Goal: Understand process/instructions

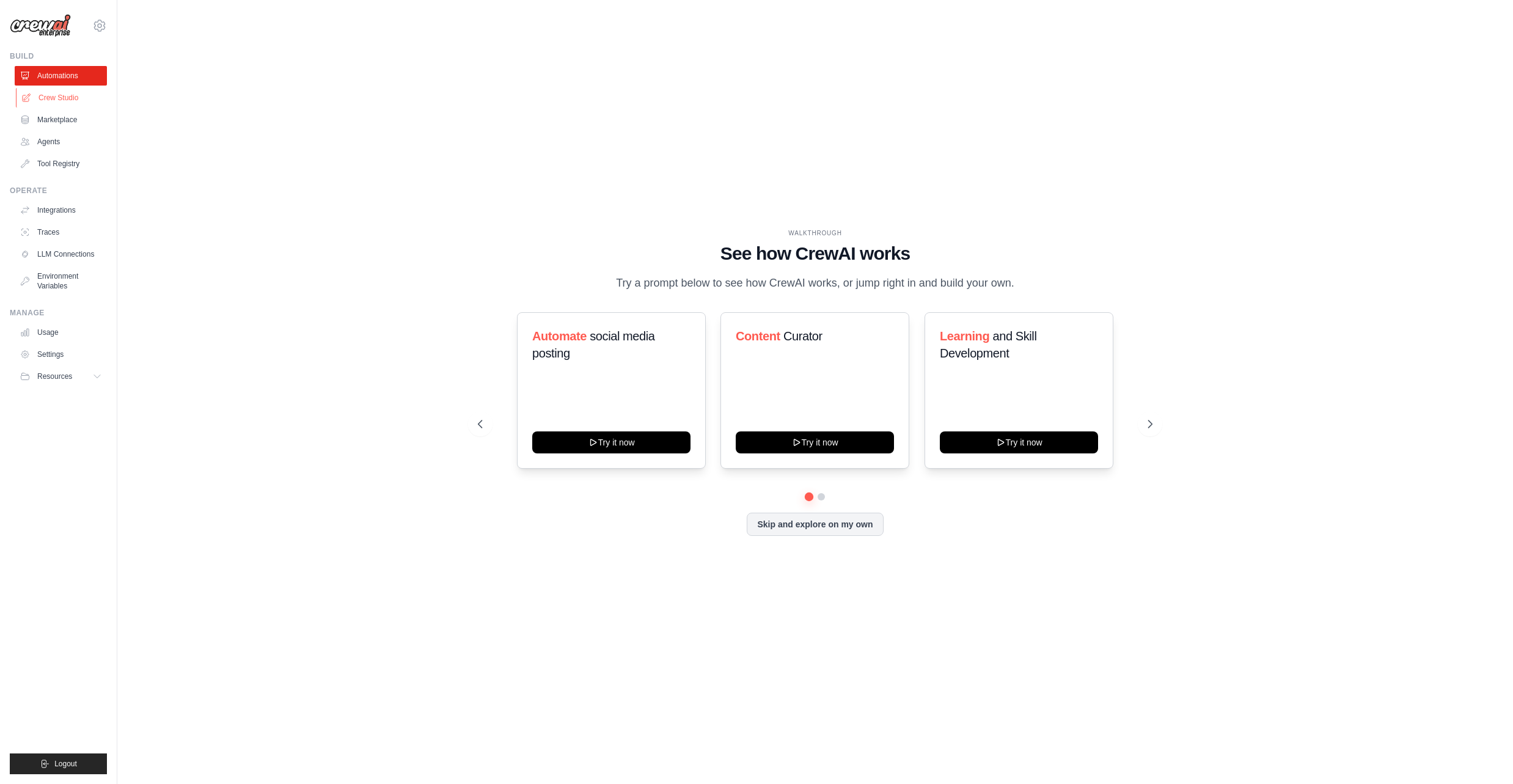
click at [78, 97] on link "Crew Studio" at bounding box center [62, 97] width 92 height 20
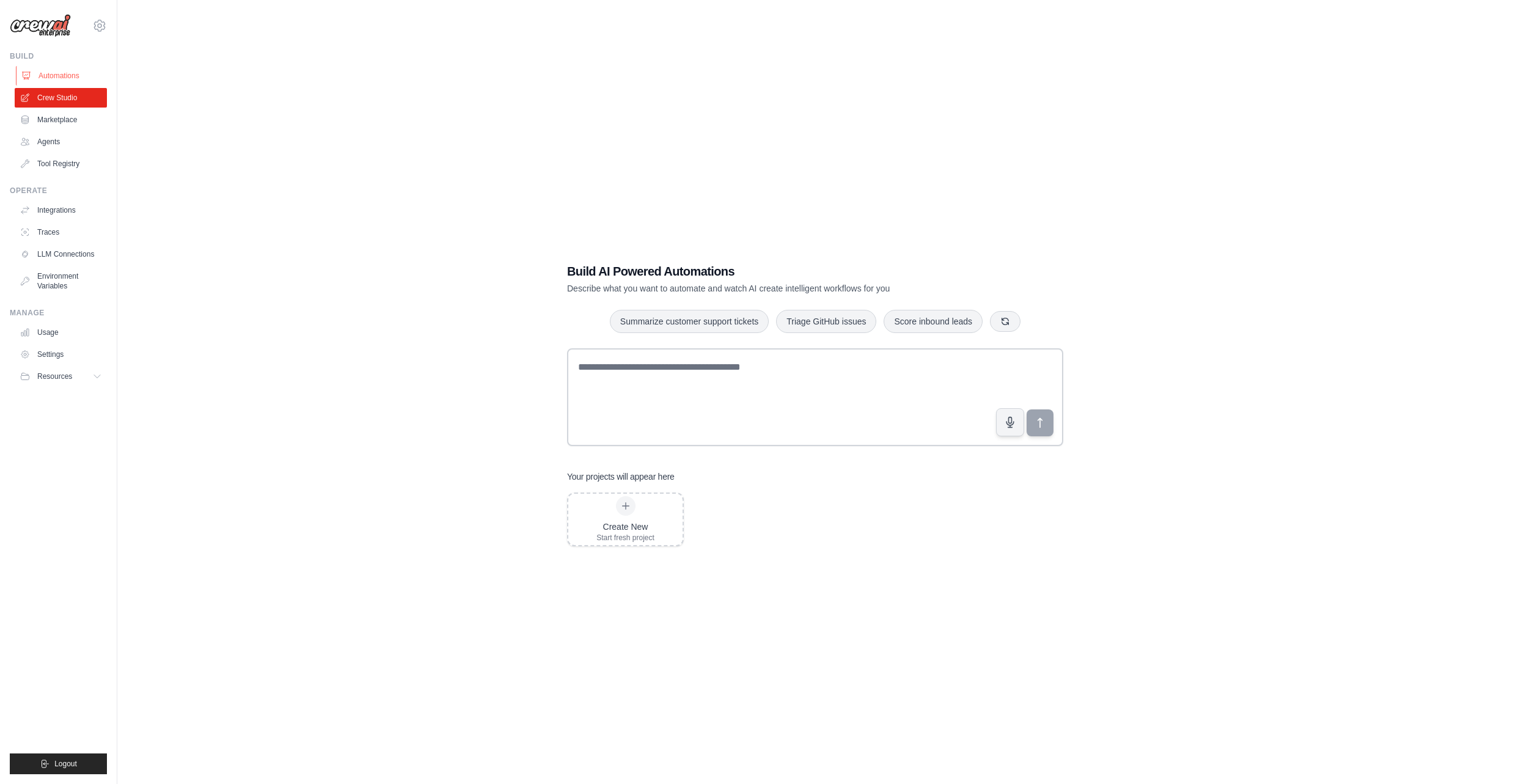
click at [81, 69] on link "Automations" at bounding box center [62, 76] width 92 height 20
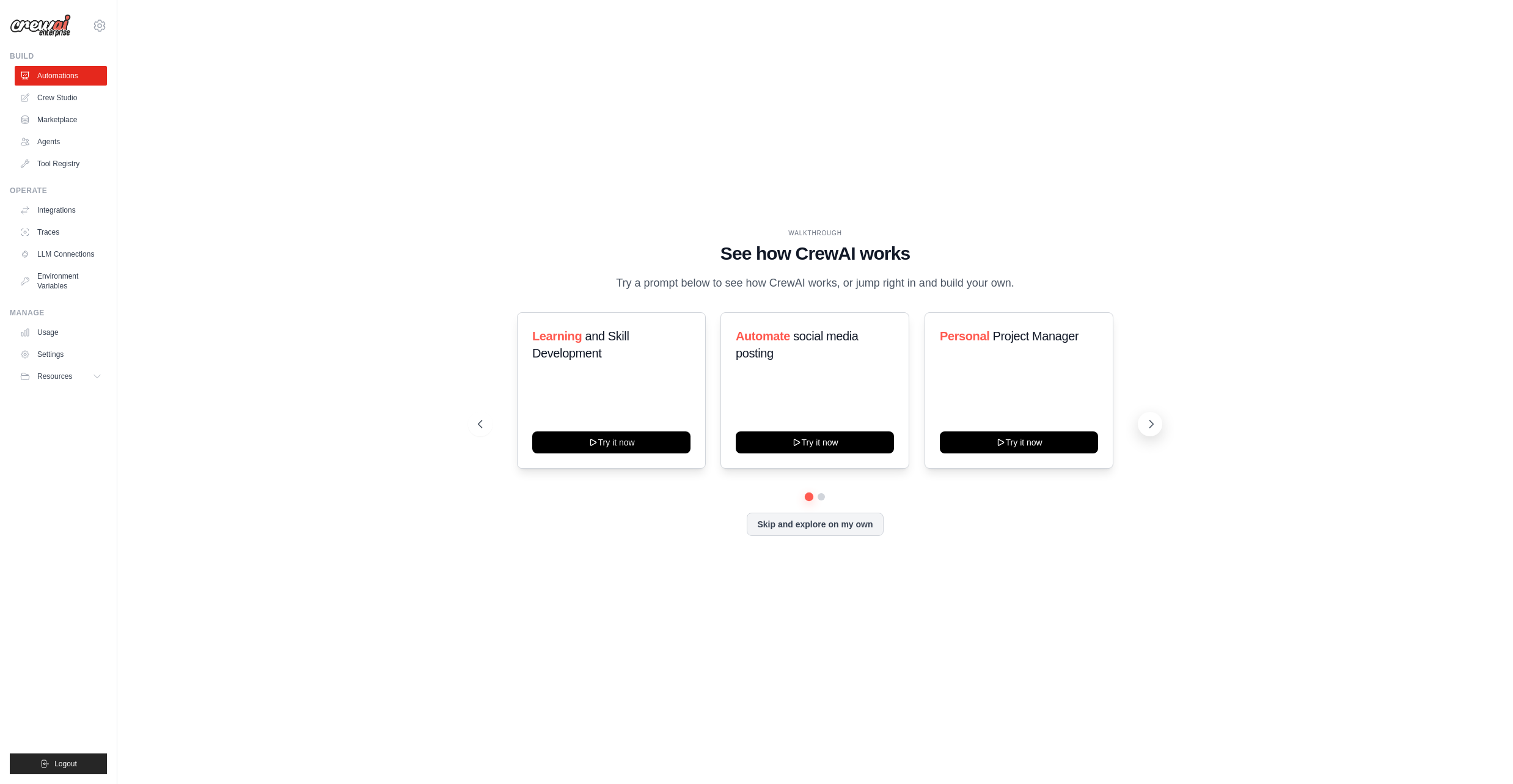
click at [1155, 419] on icon at bounding box center [1151, 424] width 12 height 12
click at [1154, 420] on icon at bounding box center [1151, 424] width 12 height 12
click at [959, 441] on button "Try it now" at bounding box center [1019, 441] width 158 height 22
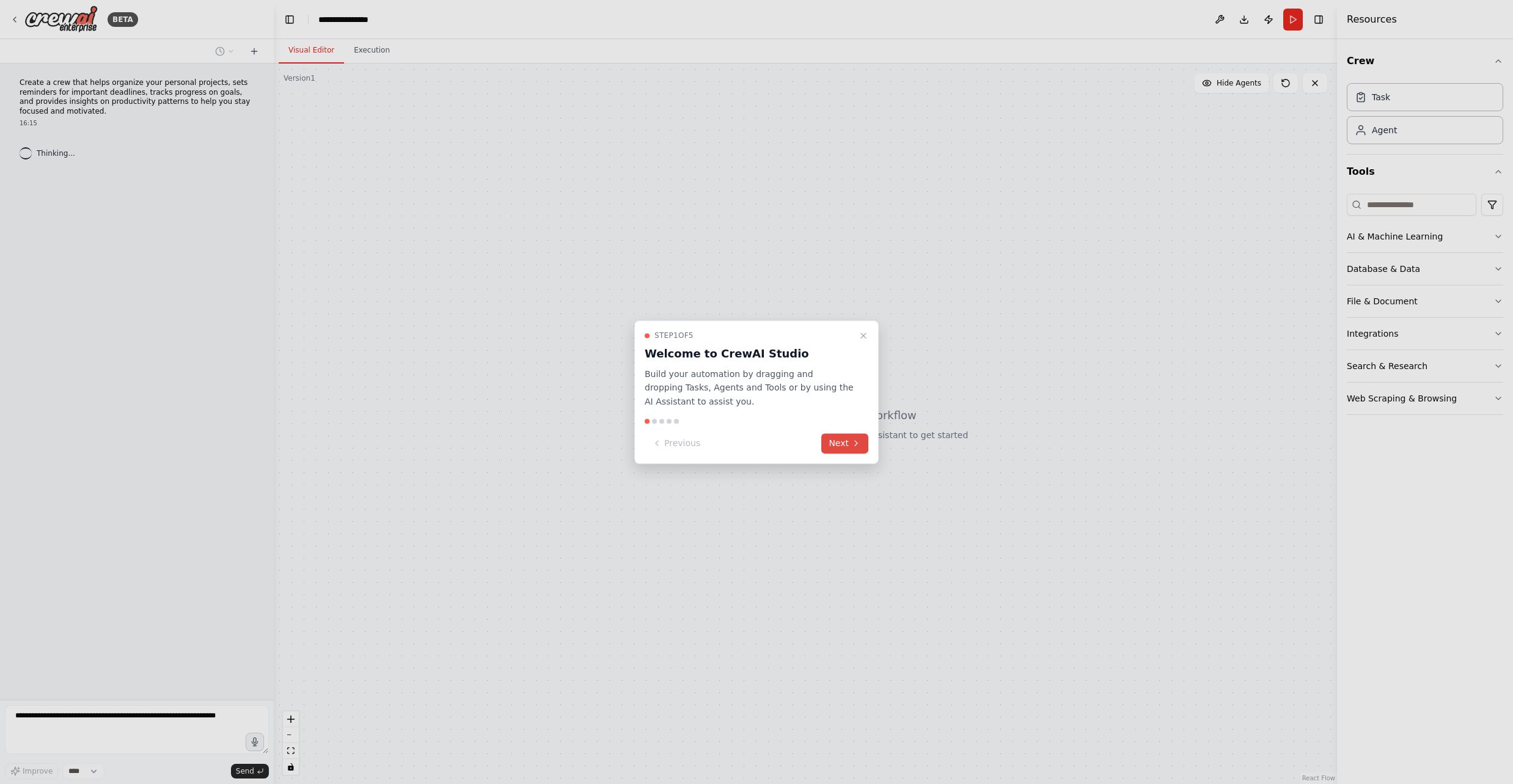
click at [857, 448] on icon at bounding box center [855, 443] width 9 height 9
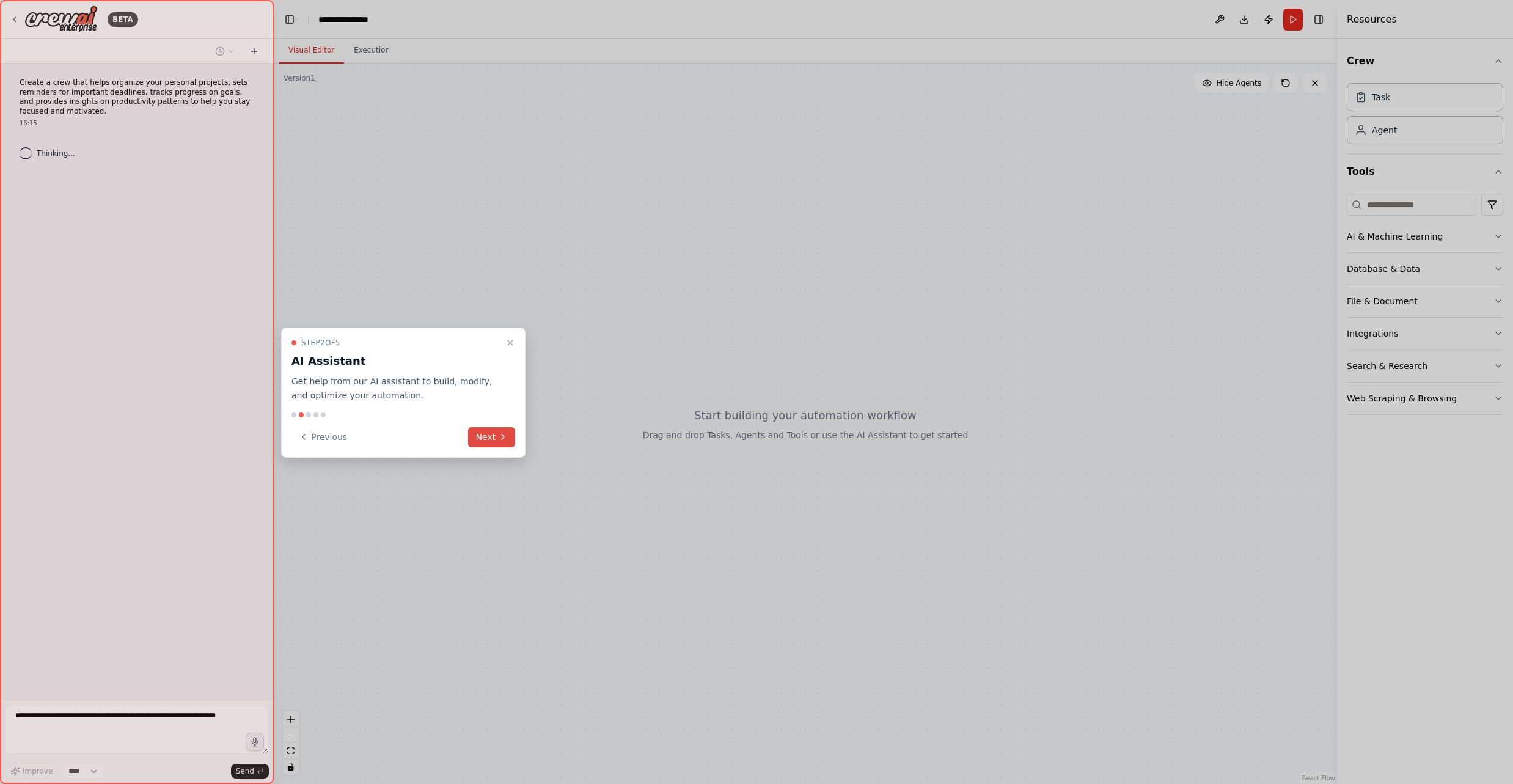
click at [496, 437] on button "Next" at bounding box center [491, 437] width 47 height 20
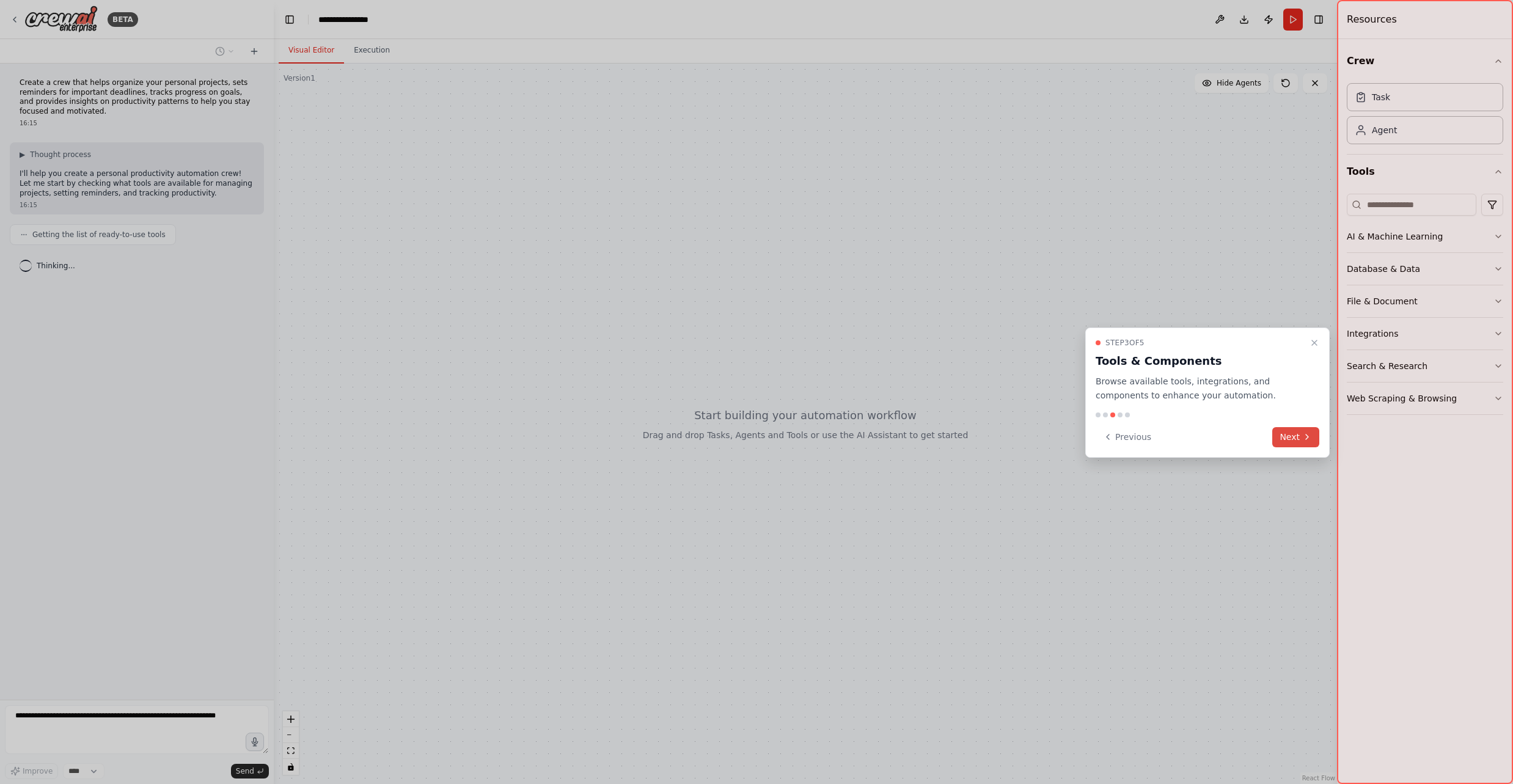
click at [1297, 435] on button "Next" at bounding box center [1296, 437] width 47 height 20
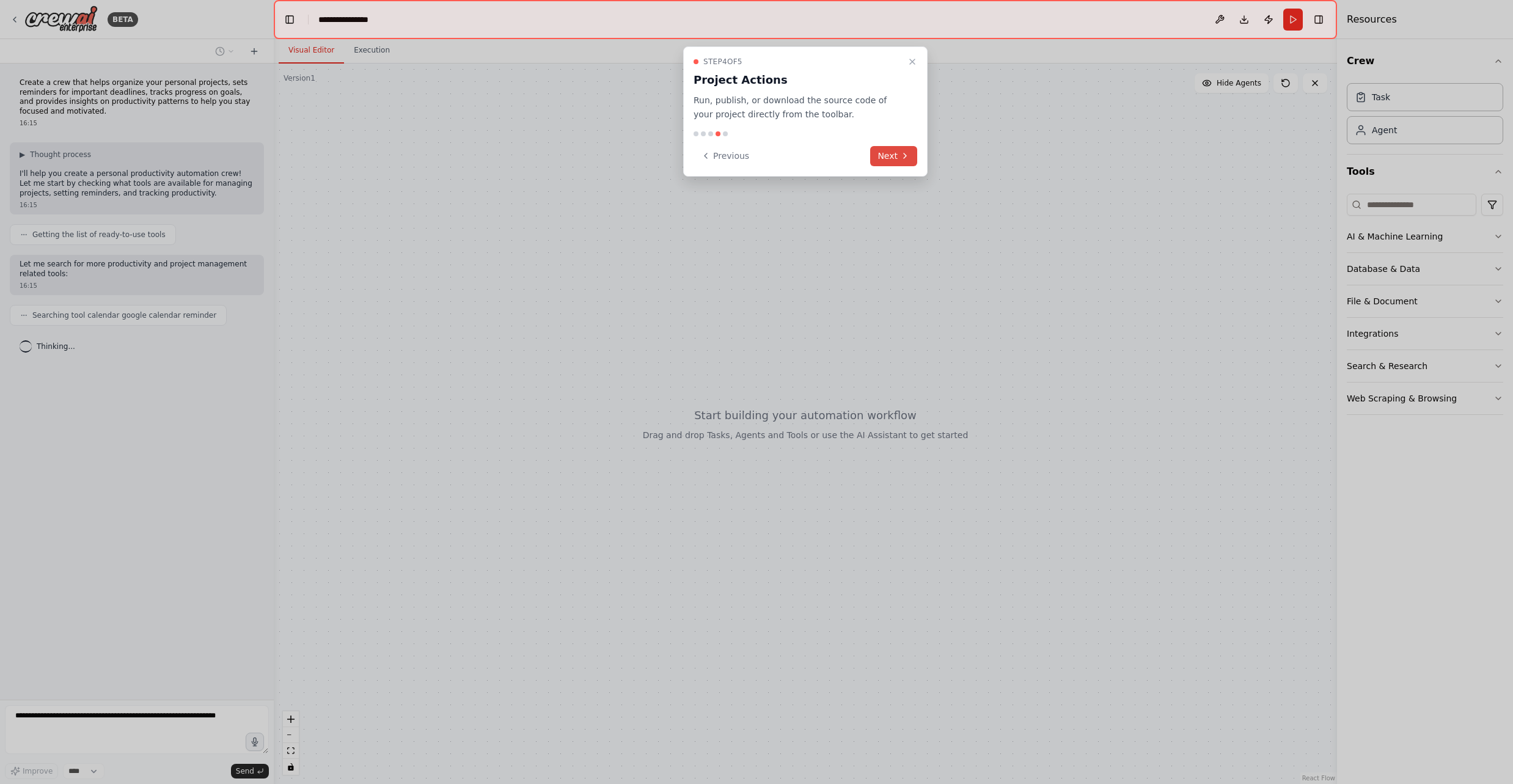
click at [892, 161] on button "Next" at bounding box center [893, 156] width 47 height 20
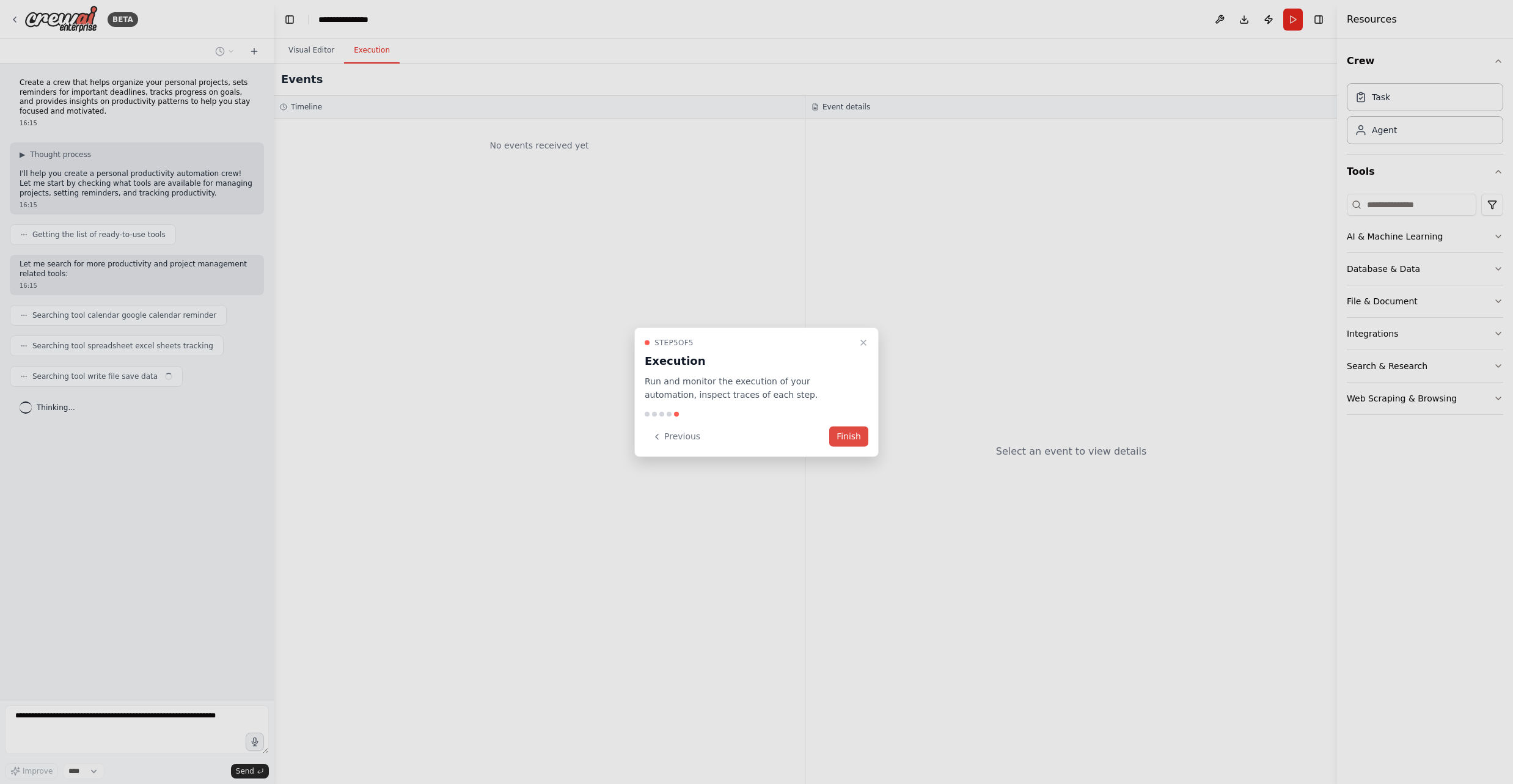
click at [853, 438] on button "Finish" at bounding box center [849, 437] width 39 height 20
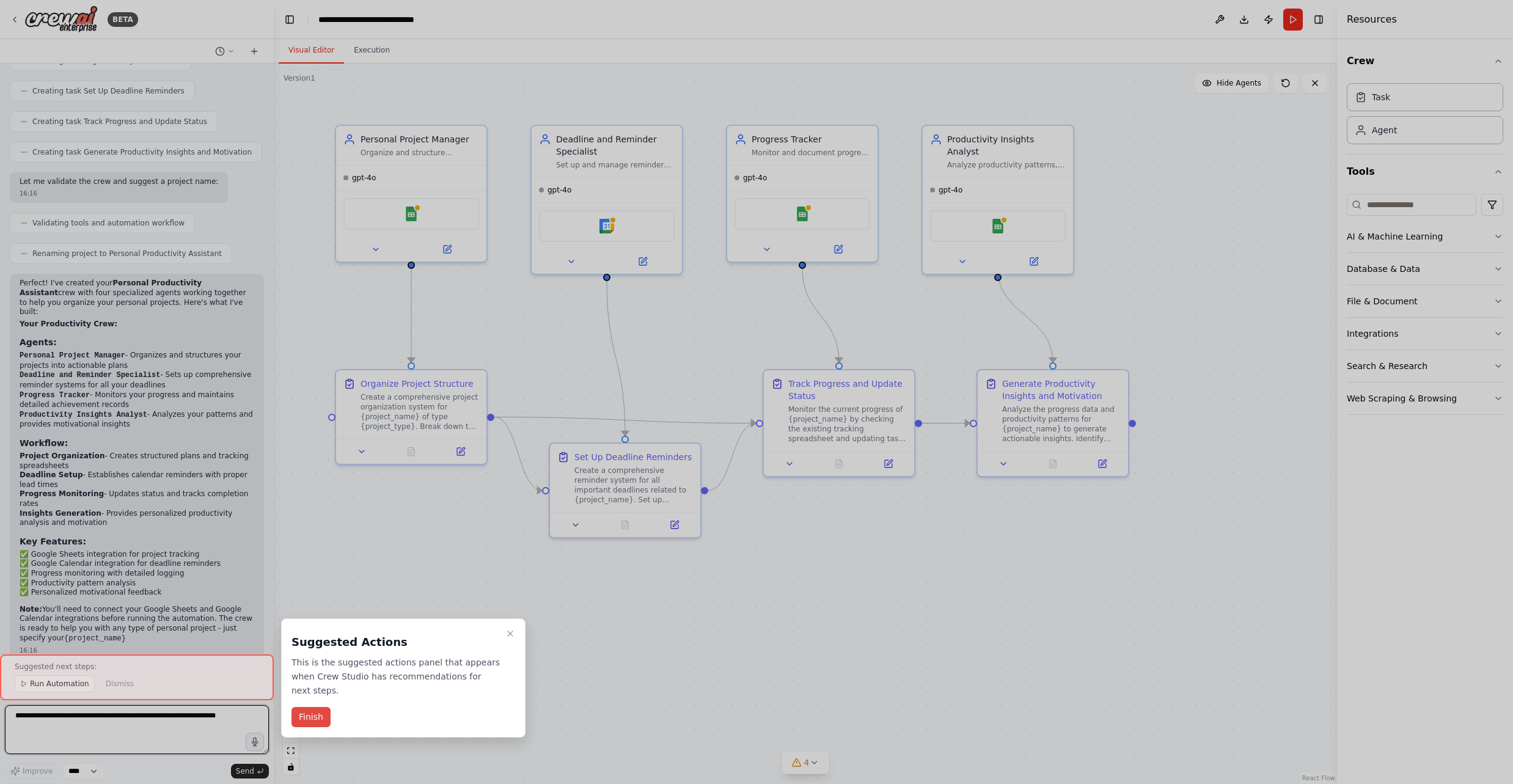
scroll to position [618, 0]
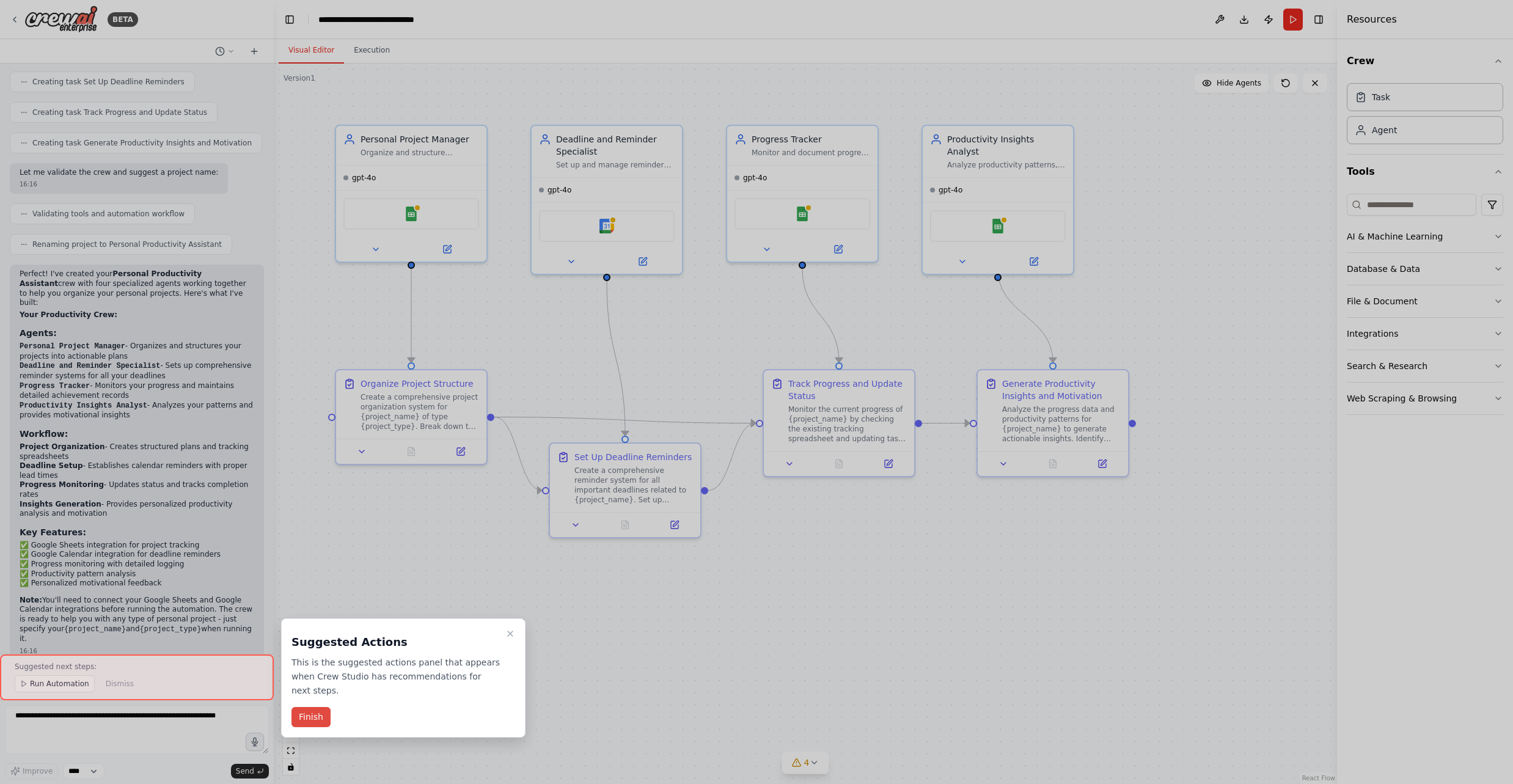
click at [309, 718] on button "Finish" at bounding box center [311, 717] width 39 height 20
